Goal: Task Accomplishment & Management: Use online tool/utility

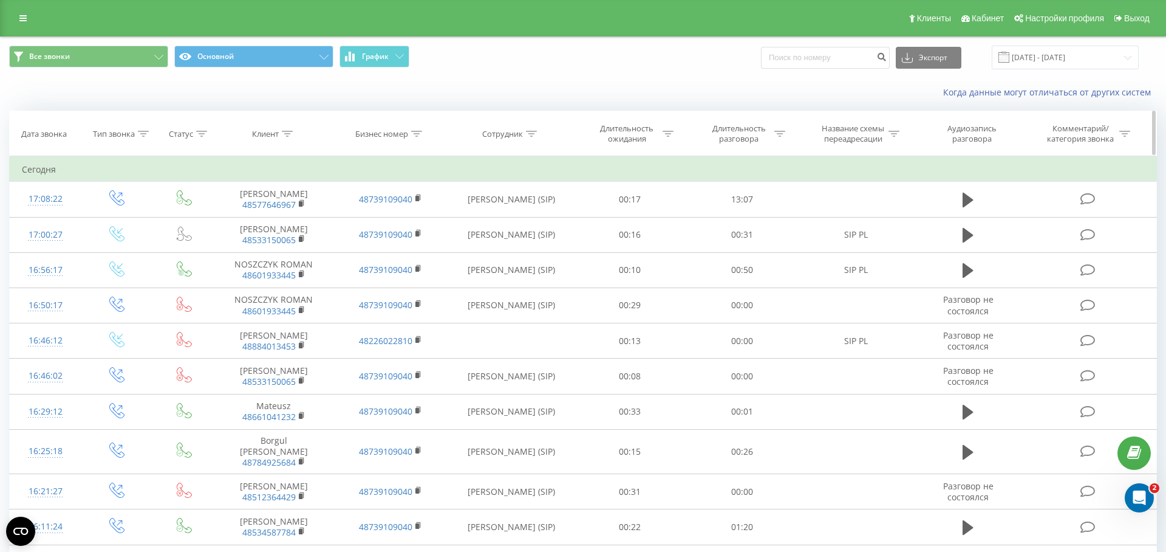
click at [198, 134] on icon at bounding box center [201, 134] width 11 height 6
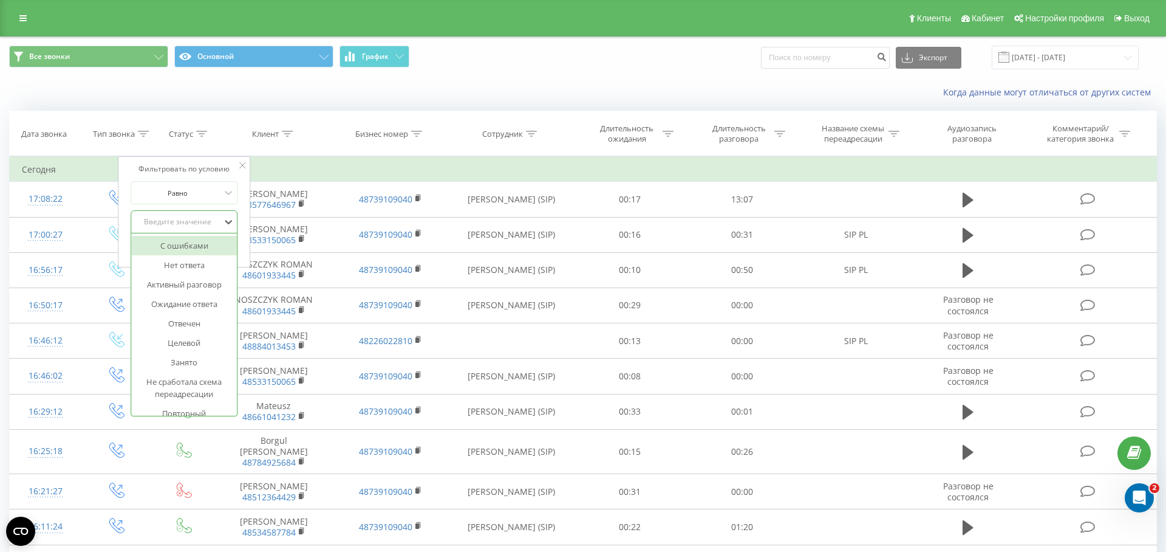
click at [186, 222] on div "Введите значение" at bounding box center [177, 222] width 86 height 10
click at [185, 323] on div "Отвечен" at bounding box center [184, 322] width 106 height 19
click at [214, 250] on span "OK" at bounding box center [210, 246] width 34 height 19
